Goal: Navigation & Orientation: Find specific page/section

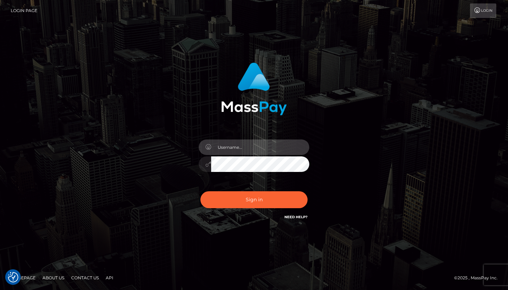
type input "Edwin.relife"
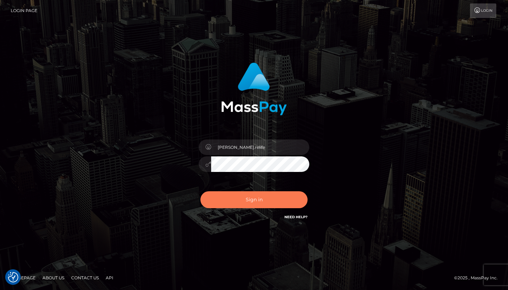
click at [256, 206] on button "Sign in" at bounding box center [253, 199] width 107 height 17
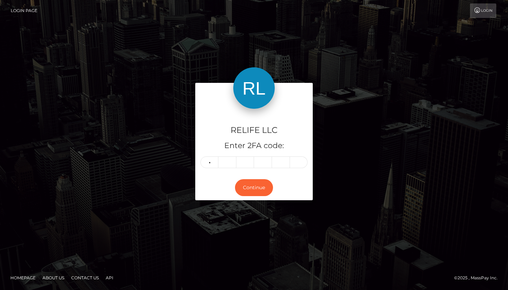
type input "7"
type input "9"
type input "6"
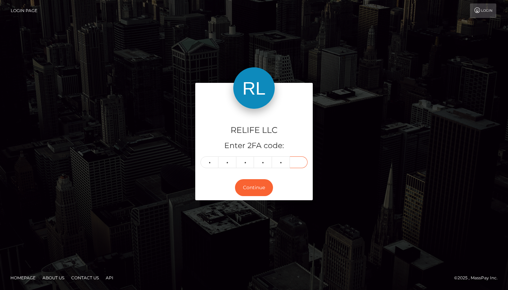
type input "7"
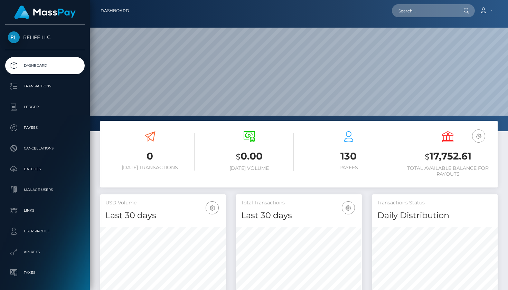
scroll to position [122, 126]
click at [28, 127] on p "Payees" at bounding box center [45, 128] width 74 height 10
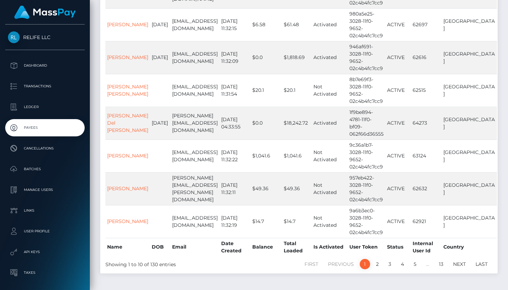
scroll to position [209, 0]
click at [376, 259] on link "2" at bounding box center [377, 264] width 10 height 10
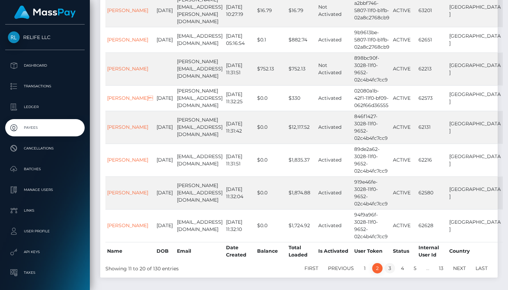
scroll to position [190, 0]
click at [393, 264] on link "3" at bounding box center [389, 269] width 10 height 10
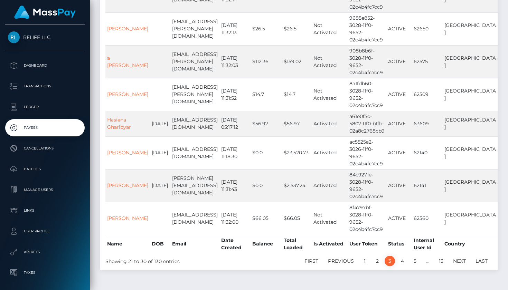
scroll to position [205, 0]
click at [403, 256] on link "4" at bounding box center [402, 261] width 11 height 10
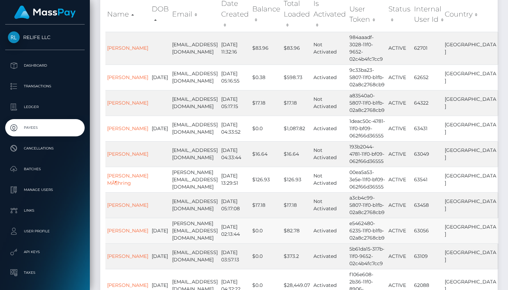
scroll to position [88, 0]
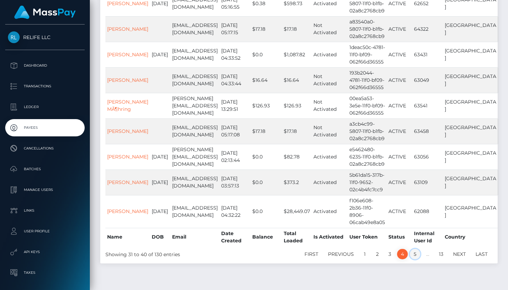
click at [415, 249] on link "5" at bounding box center [415, 254] width 10 height 10
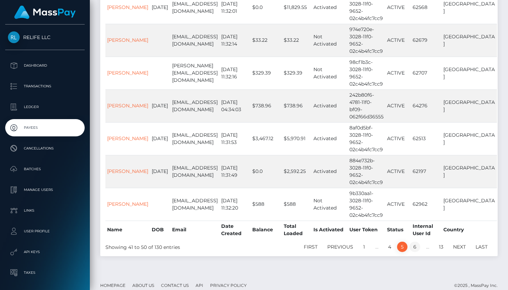
click at [416, 242] on link "6" at bounding box center [414, 247] width 11 height 10
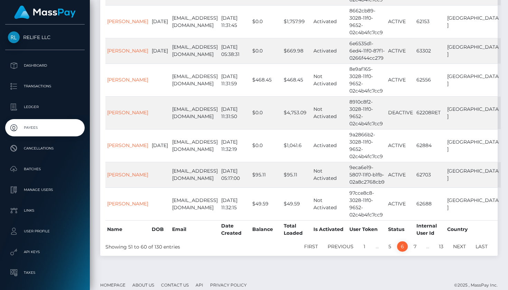
scroll to position [212, 0]
click at [415, 242] on link "7" at bounding box center [415, 247] width 10 height 10
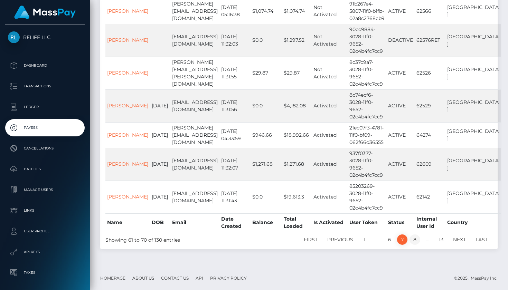
click at [417, 240] on link "8" at bounding box center [414, 240] width 11 height 10
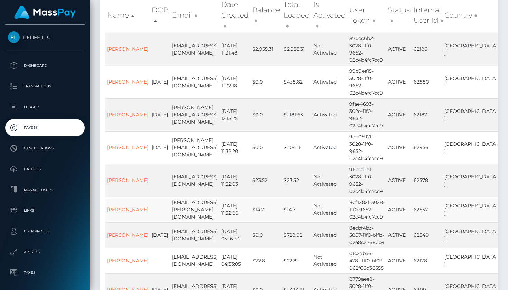
scroll to position [80, 0]
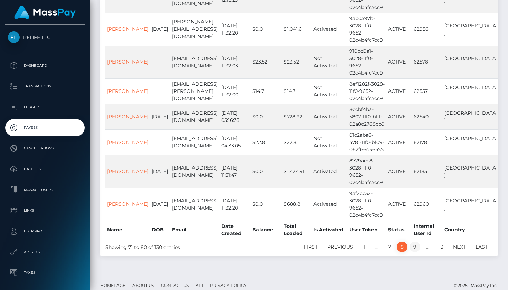
click at [414, 242] on link "9" at bounding box center [414, 247] width 11 height 10
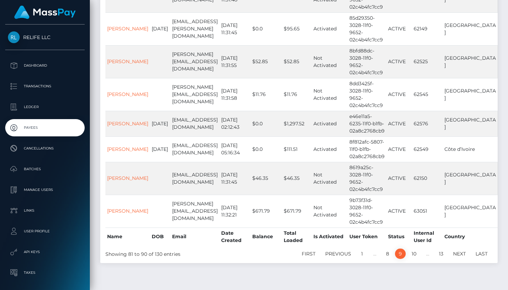
scroll to position [198, 0]
click at [415, 249] on link "10" at bounding box center [414, 254] width 12 height 10
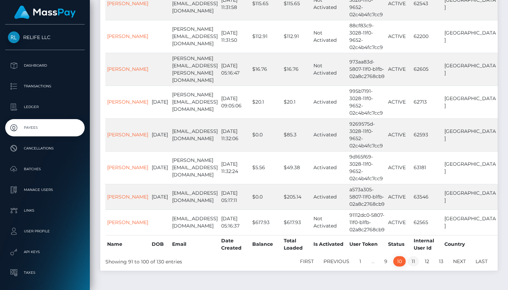
click at [413, 256] on link "11" at bounding box center [413, 261] width 11 height 10
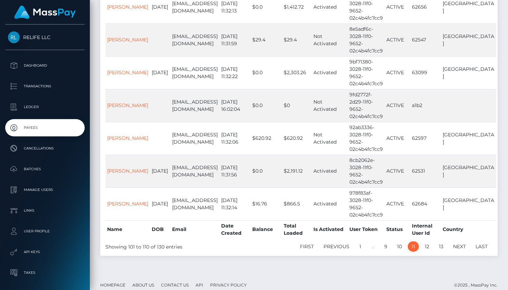
scroll to position [227, 0]
click at [424, 242] on link "12" at bounding box center [427, 247] width 12 height 10
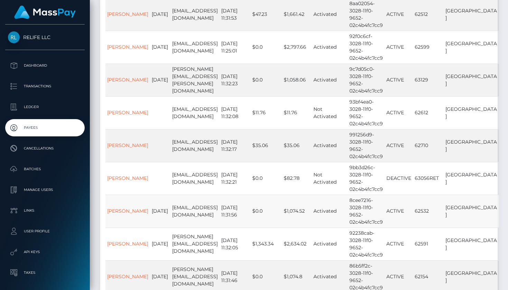
scroll to position [120, 0]
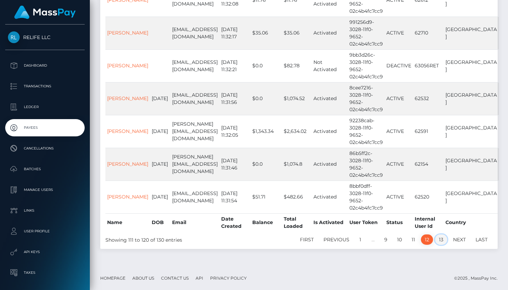
click at [439, 238] on link "13" at bounding box center [441, 240] width 12 height 10
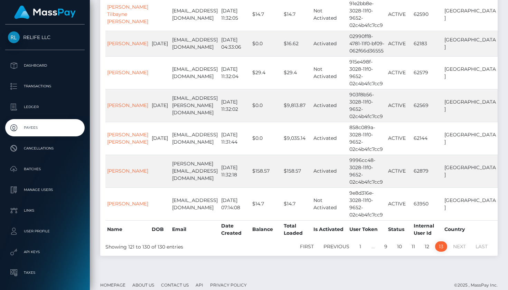
scroll to position [205, 0]
click at [359, 243] on link "1" at bounding box center [360, 247] width 10 height 10
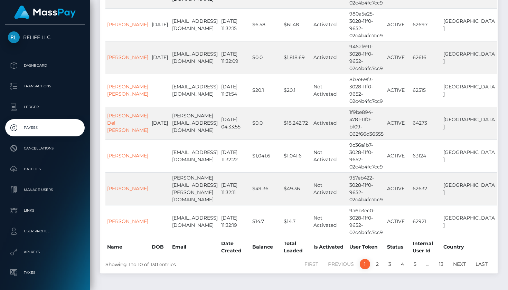
scroll to position [209, 0]
click at [379, 259] on link "2" at bounding box center [377, 264] width 10 height 10
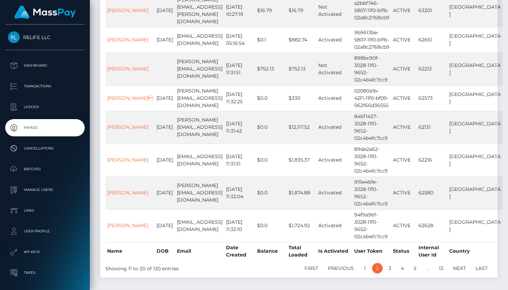
scroll to position [190, 0]
click at [389, 264] on link "3" at bounding box center [389, 269] width 10 height 10
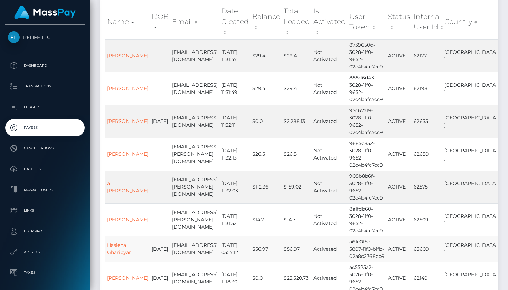
scroll to position [77, 0]
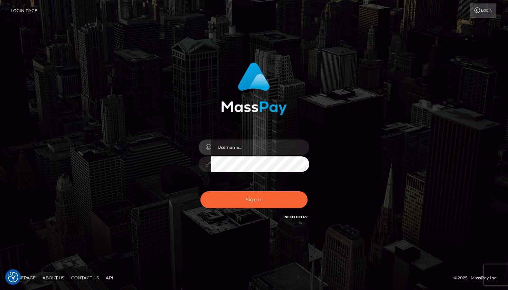
checkbox input "true"
